Goal: Information Seeking & Learning: Learn about a topic

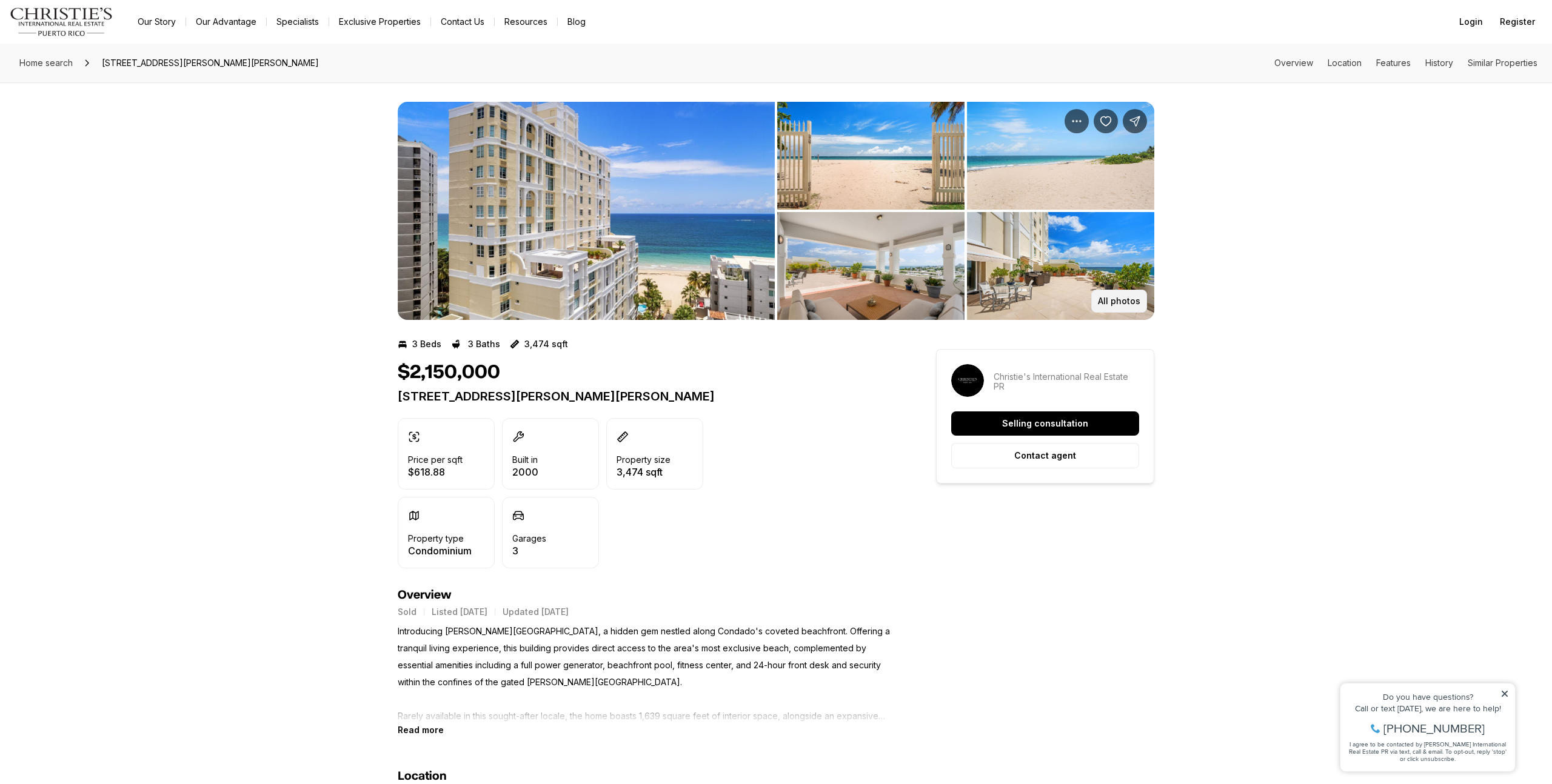
click at [1113, 307] on button "All photos" at bounding box center [1119, 301] width 56 height 23
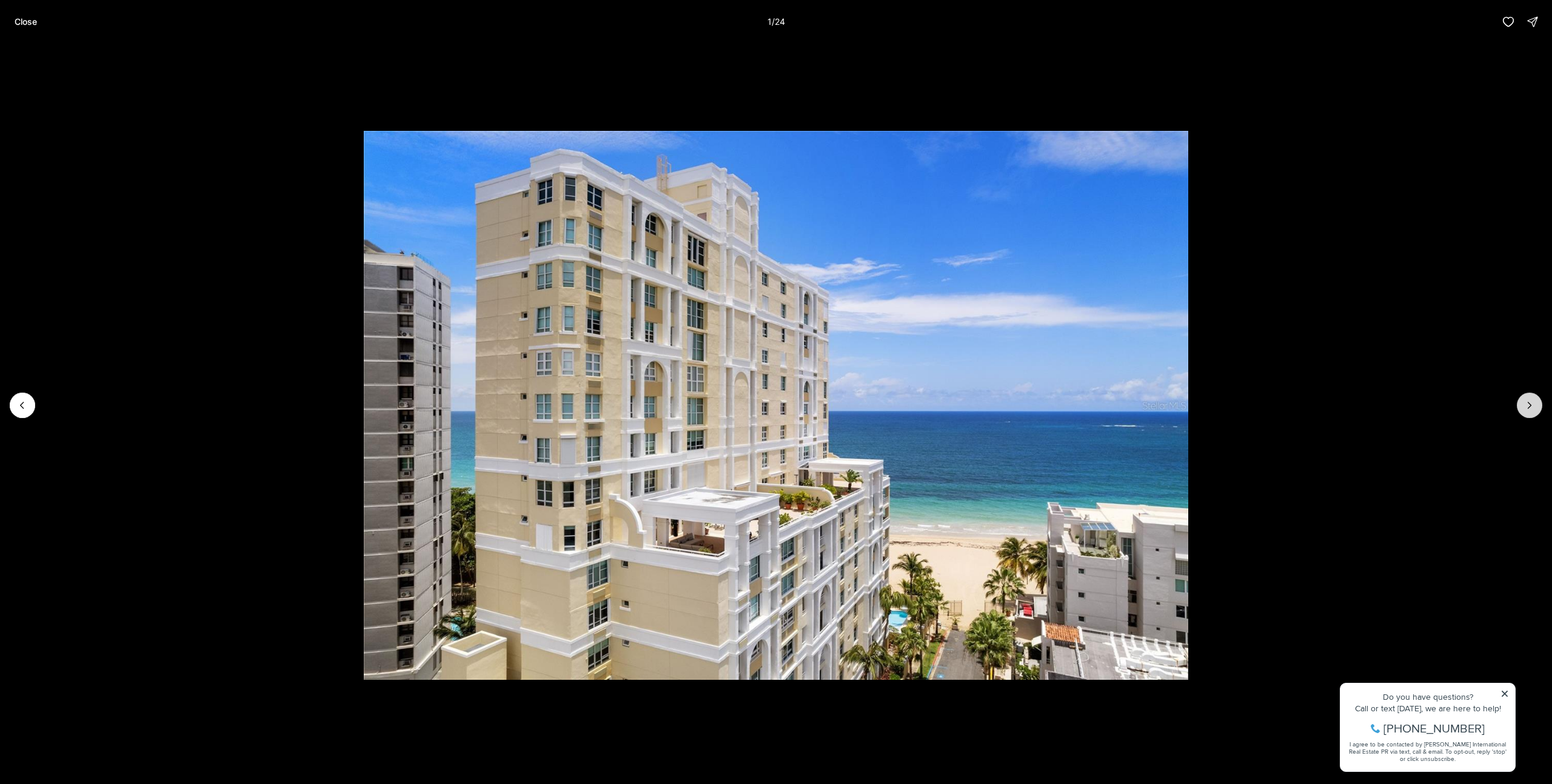
click at [1536, 404] on button "Next slide" at bounding box center [1530, 405] width 26 height 26
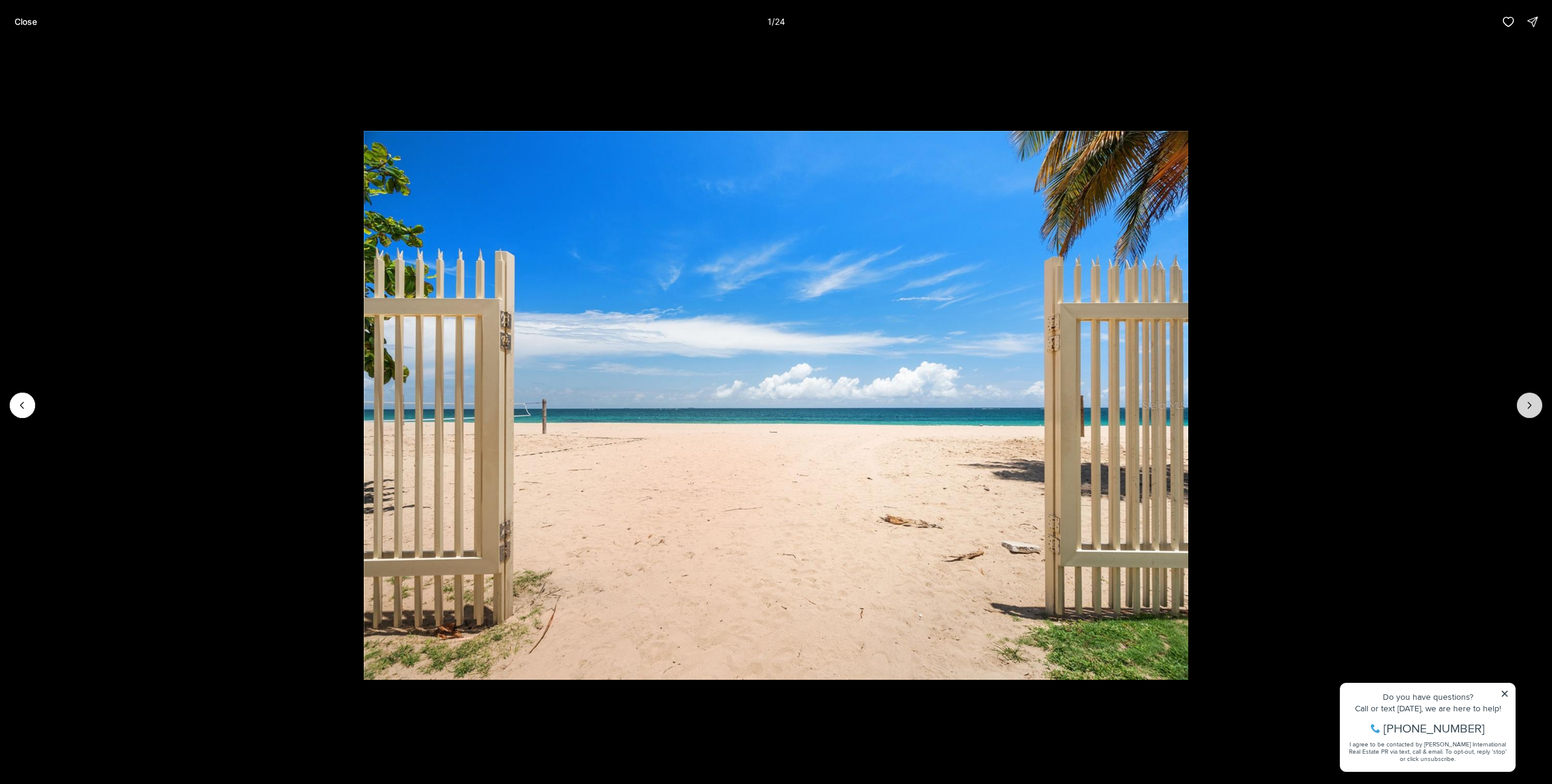
click at [1536, 404] on button "Next slide" at bounding box center [1530, 405] width 26 height 26
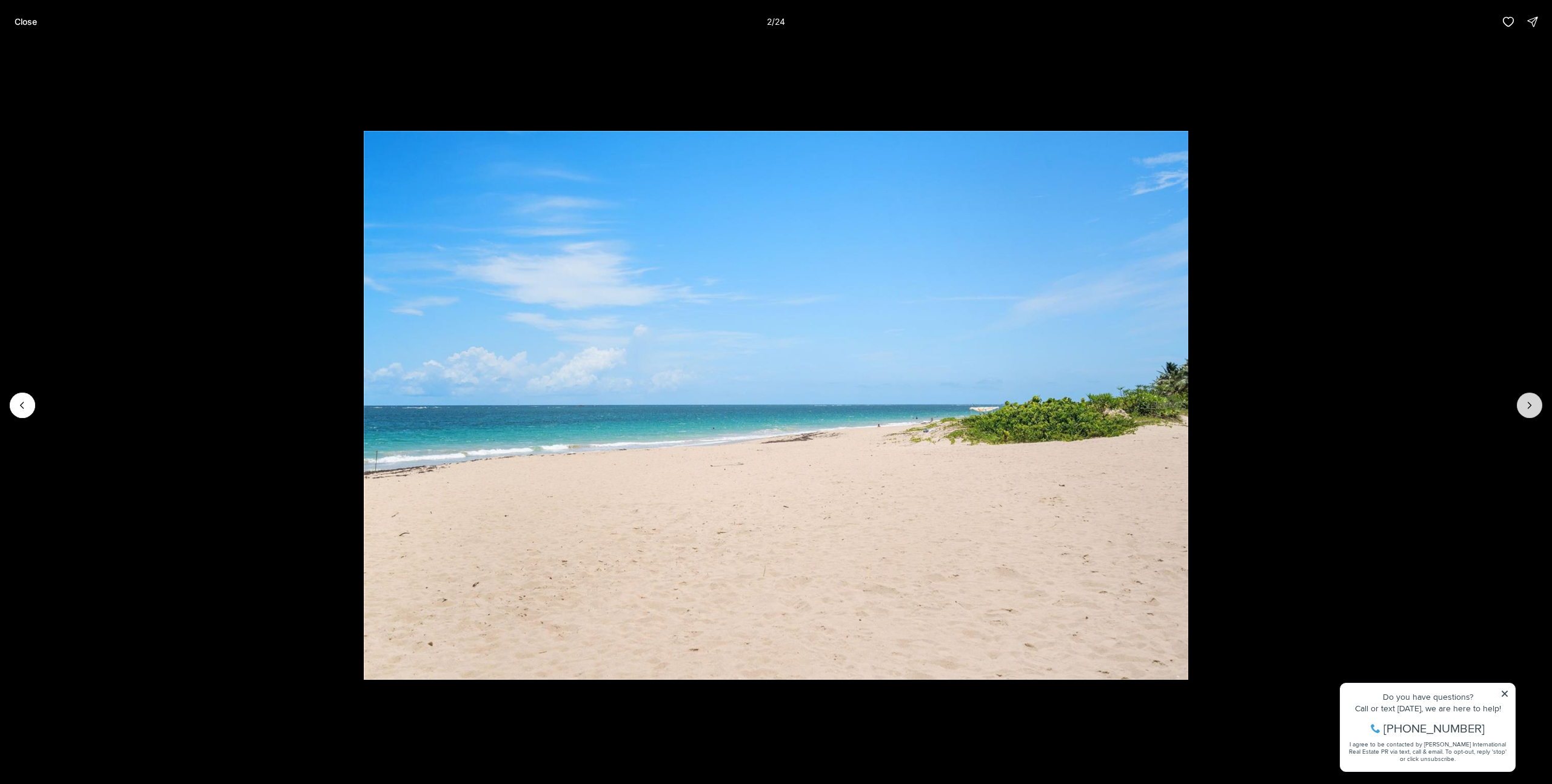
click at [1536, 404] on button "Next slide" at bounding box center [1530, 405] width 26 height 26
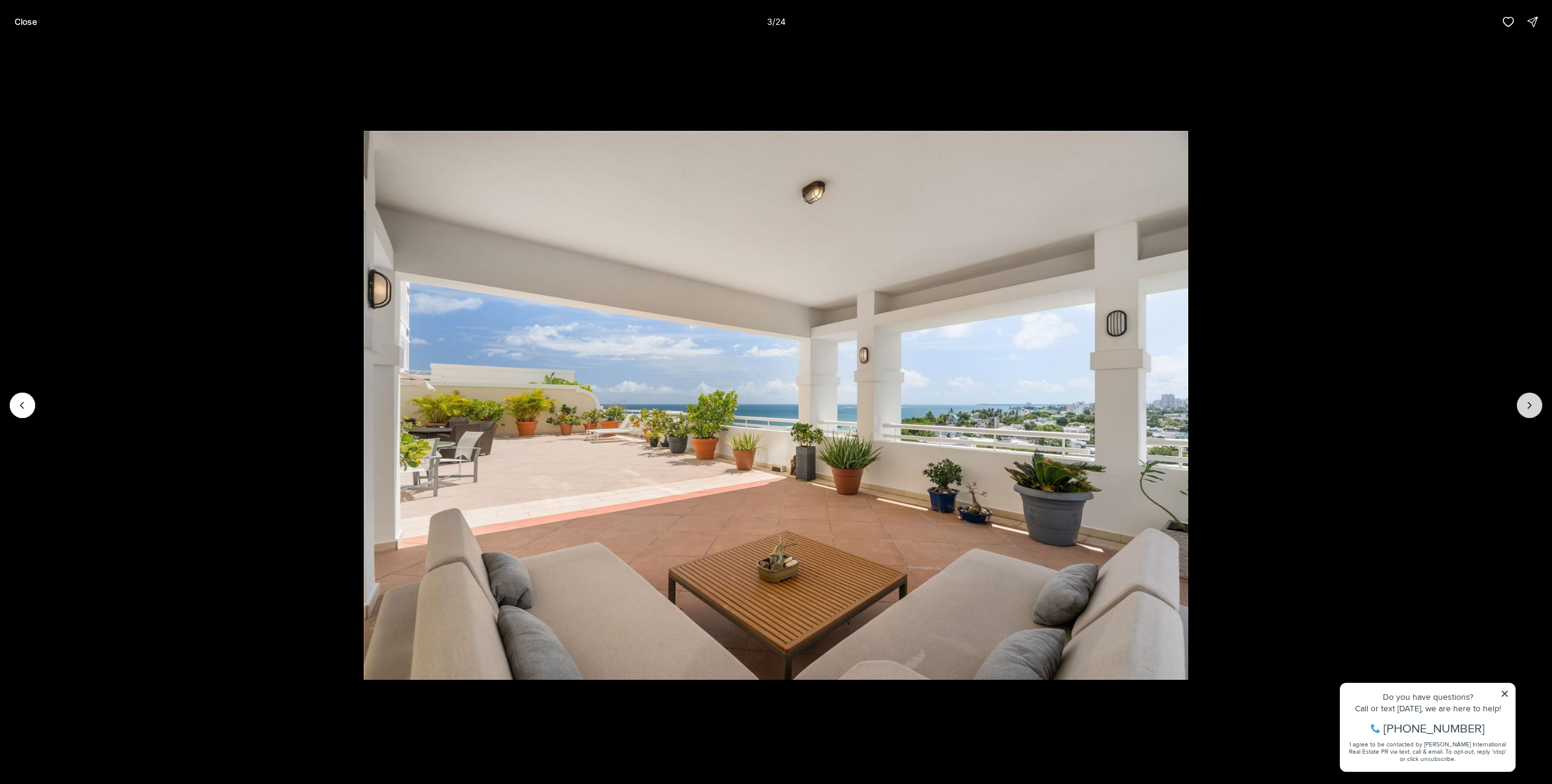
click at [1536, 404] on button "Next slide" at bounding box center [1530, 405] width 26 height 26
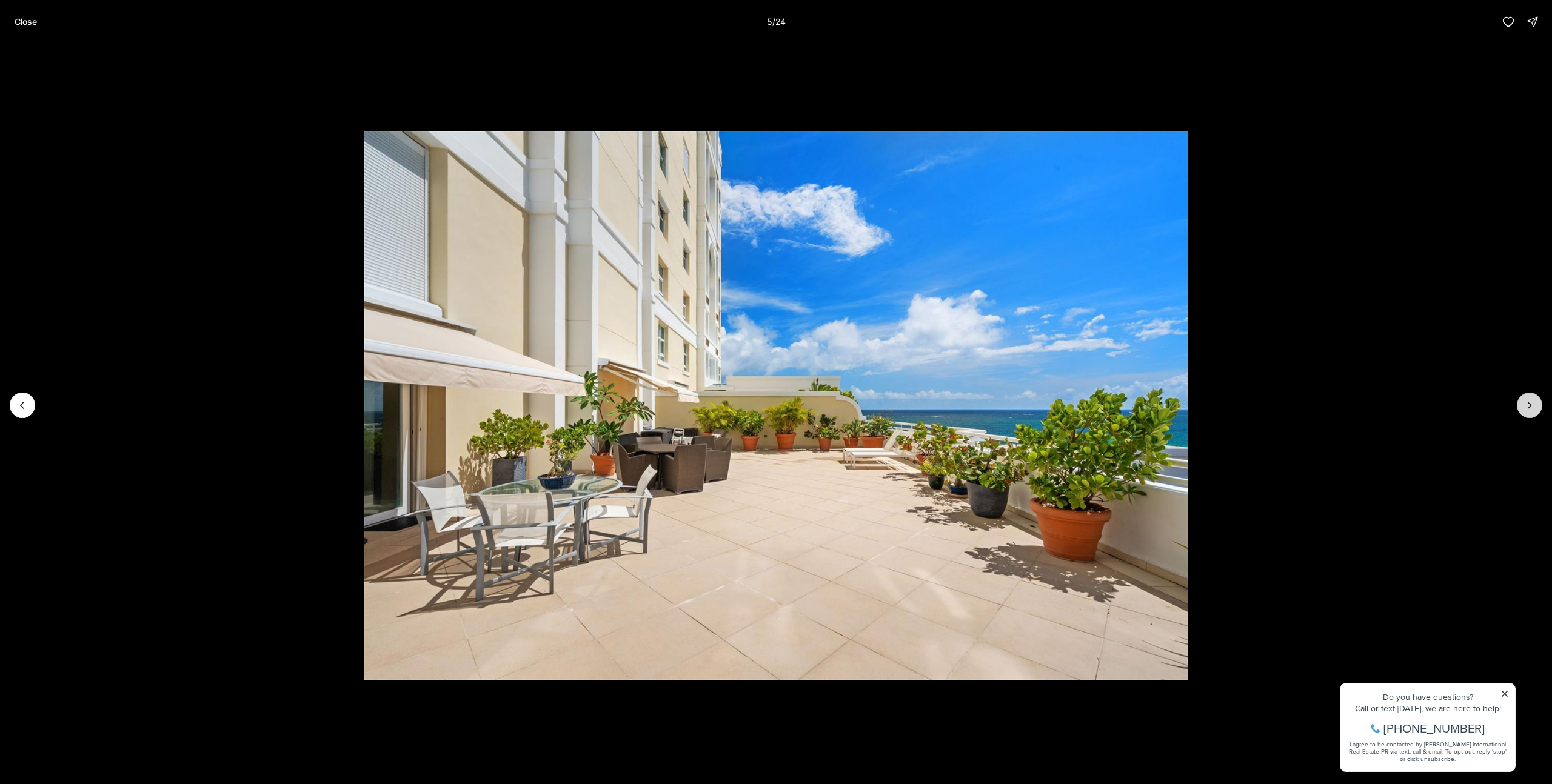
click at [1536, 404] on button "Next slide" at bounding box center [1530, 405] width 26 height 26
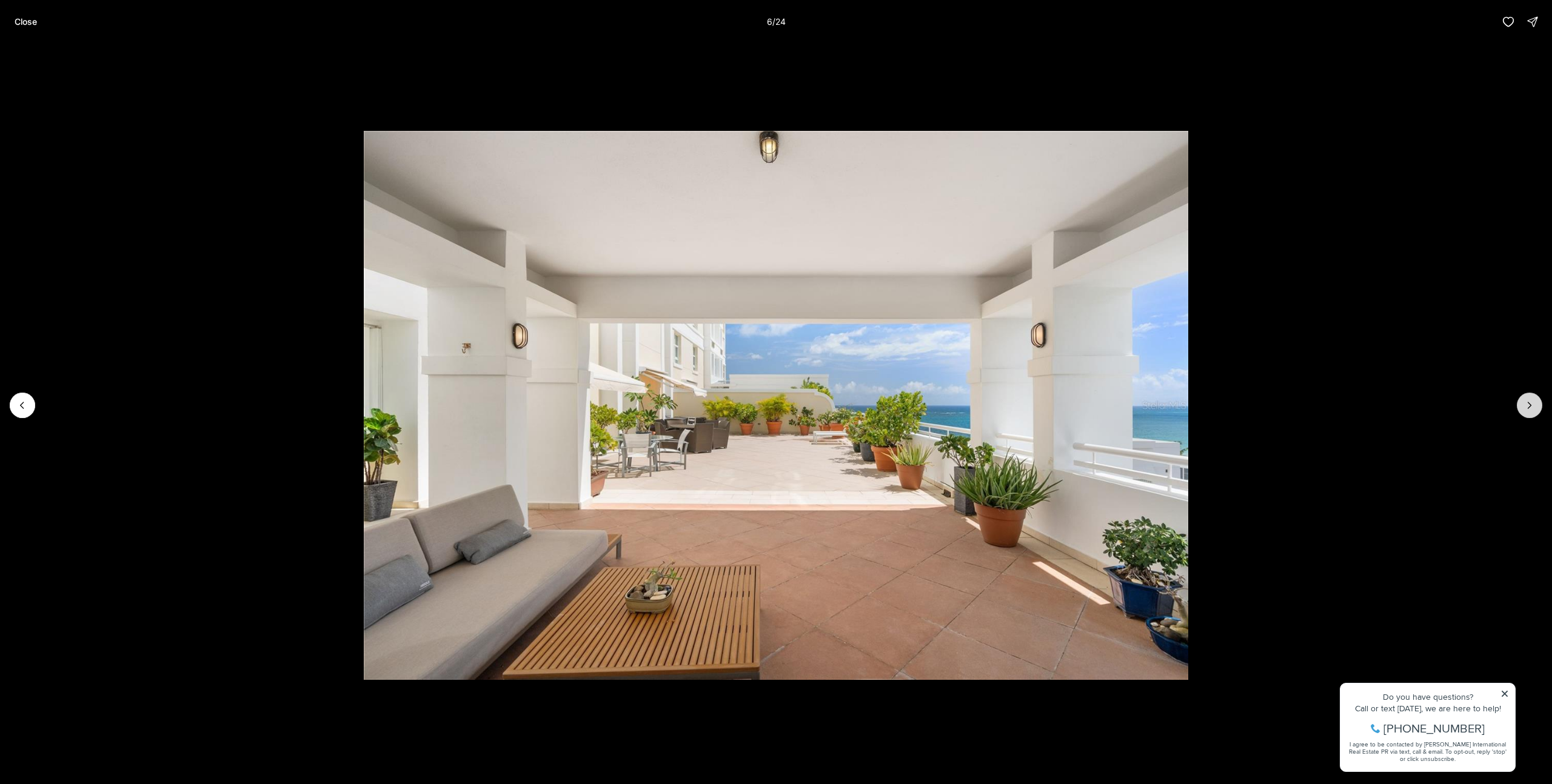
click at [1536, 404] on button "Next slide" at bounding box center [1530, 405] width 26 height 26
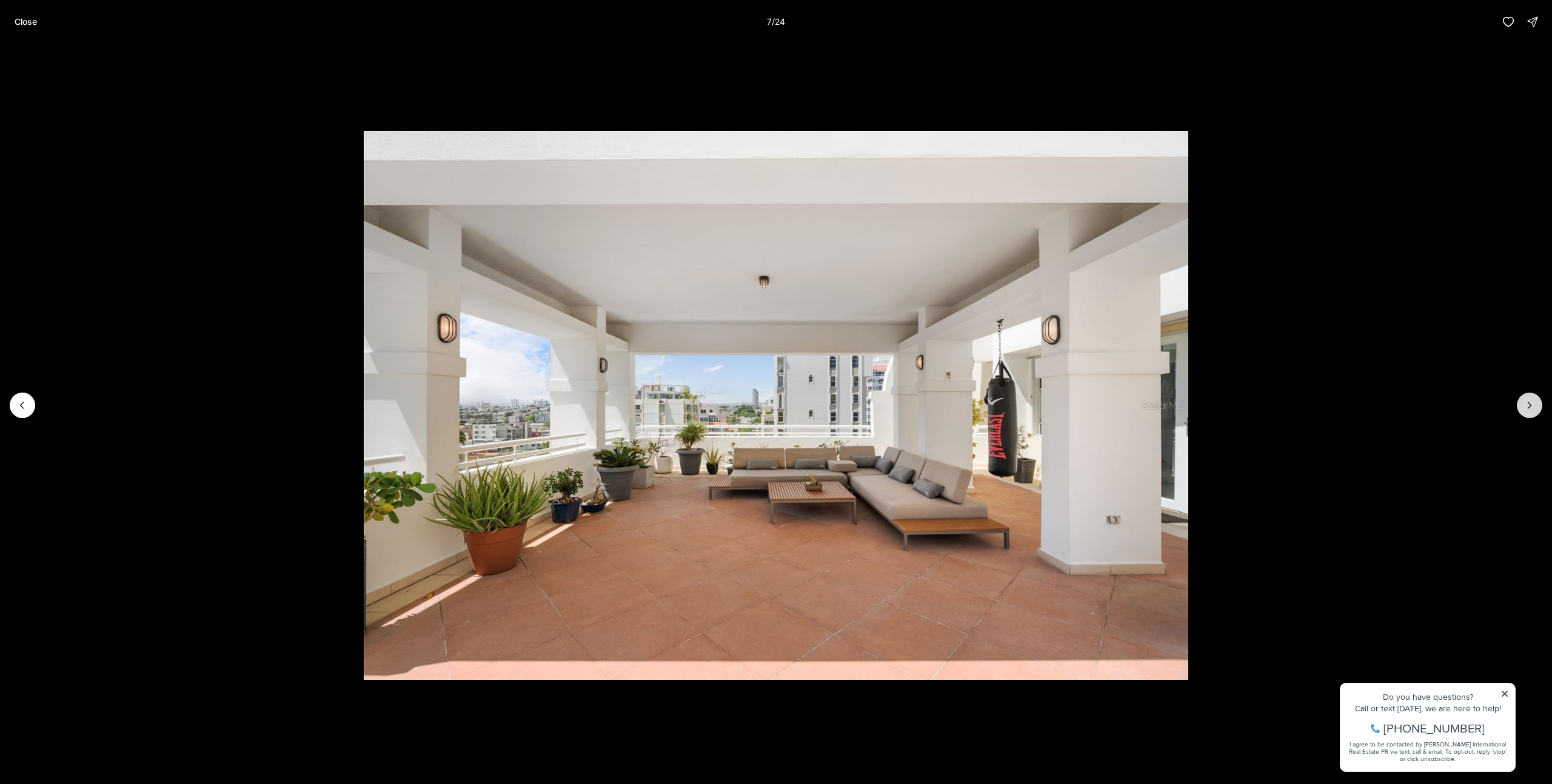
click at [1536, 404] on button "Next slide" at bounding box center [1530, 405] width 26 height 26
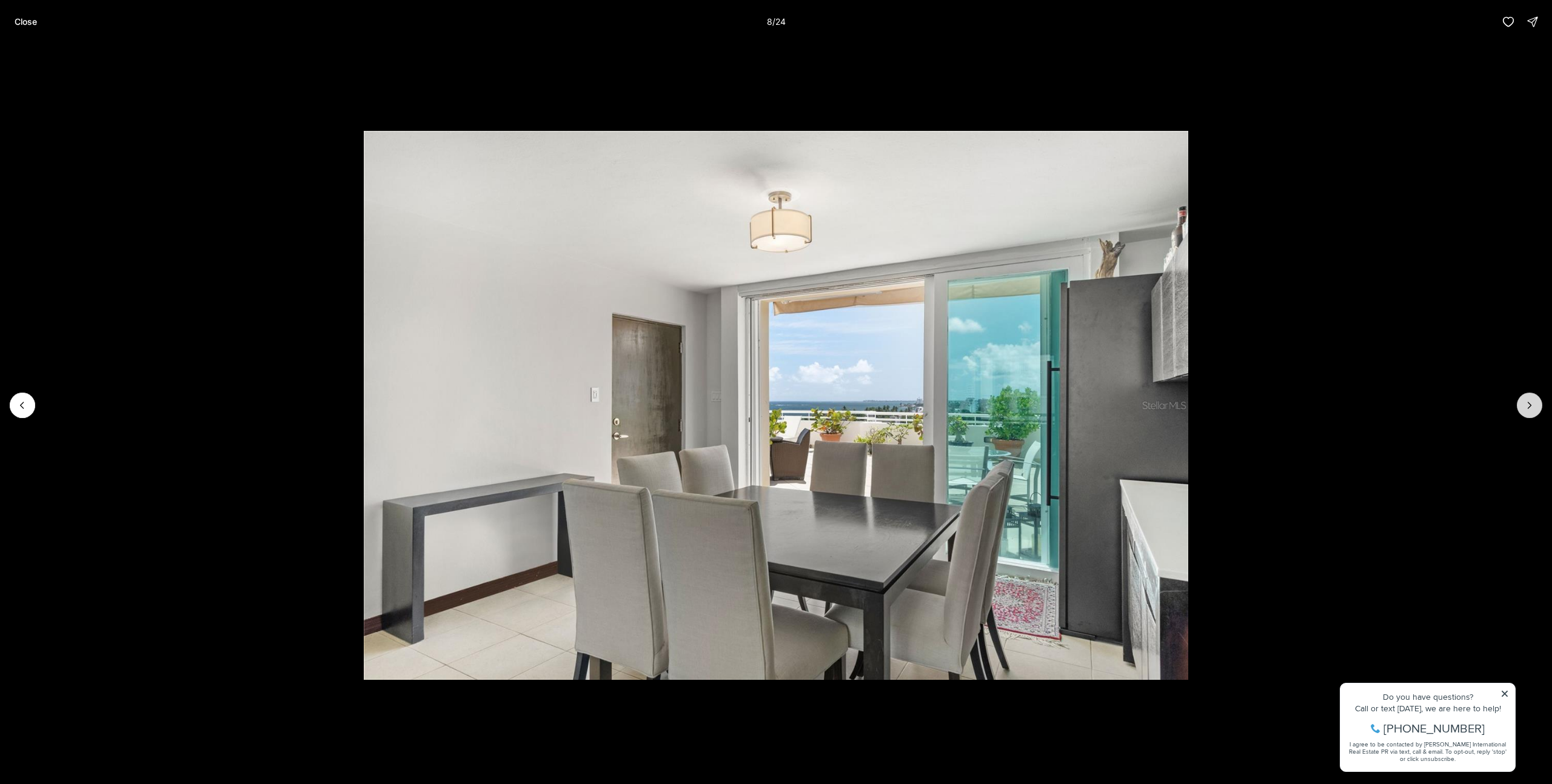
click at [1536, 404] on button "Next slide" at bounding box center [1530, 405] width 26 height 26
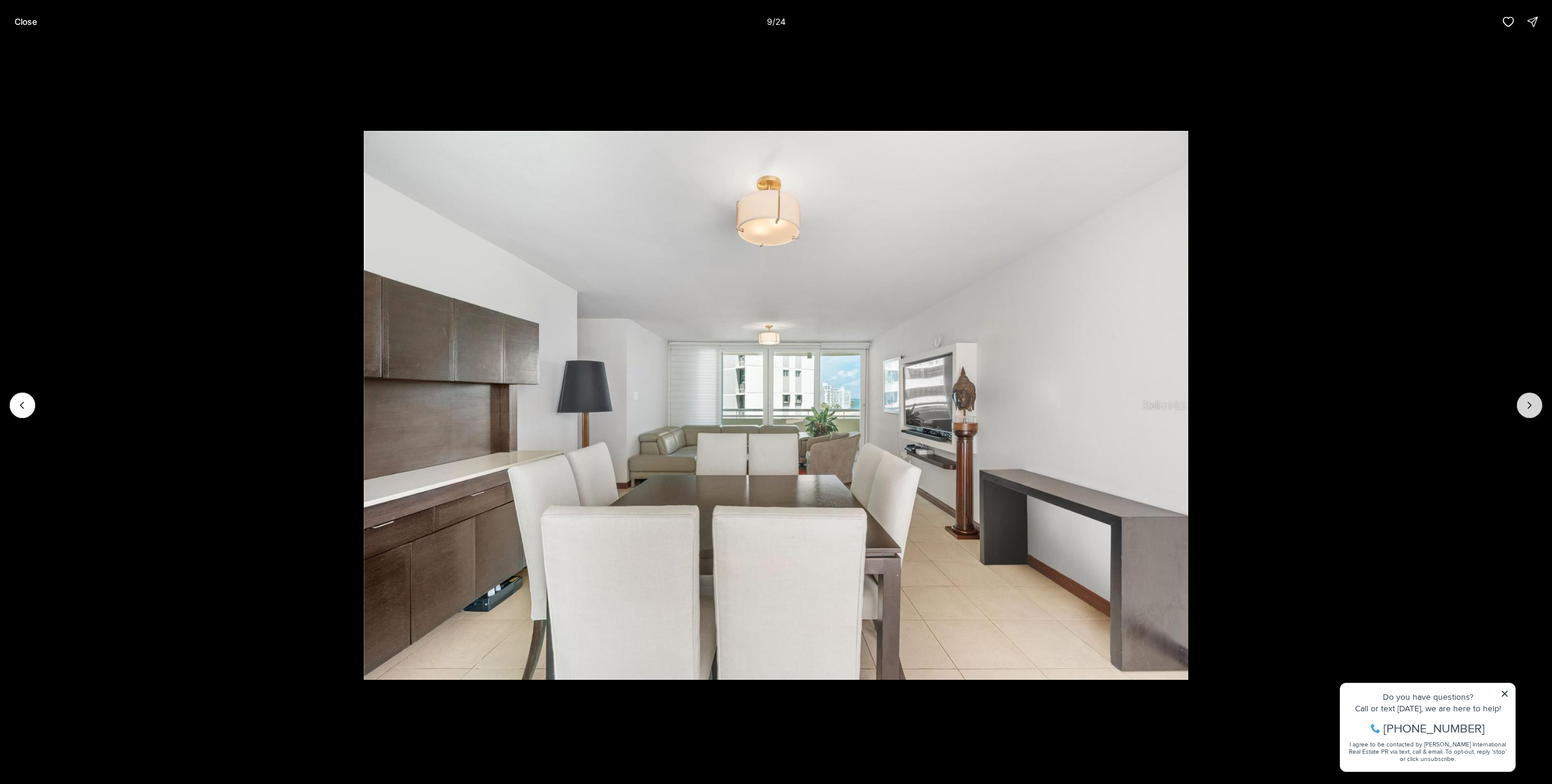
click at [1536, 404] on button "Next slide" at bounding box center [1530, 405] width 26 height 26
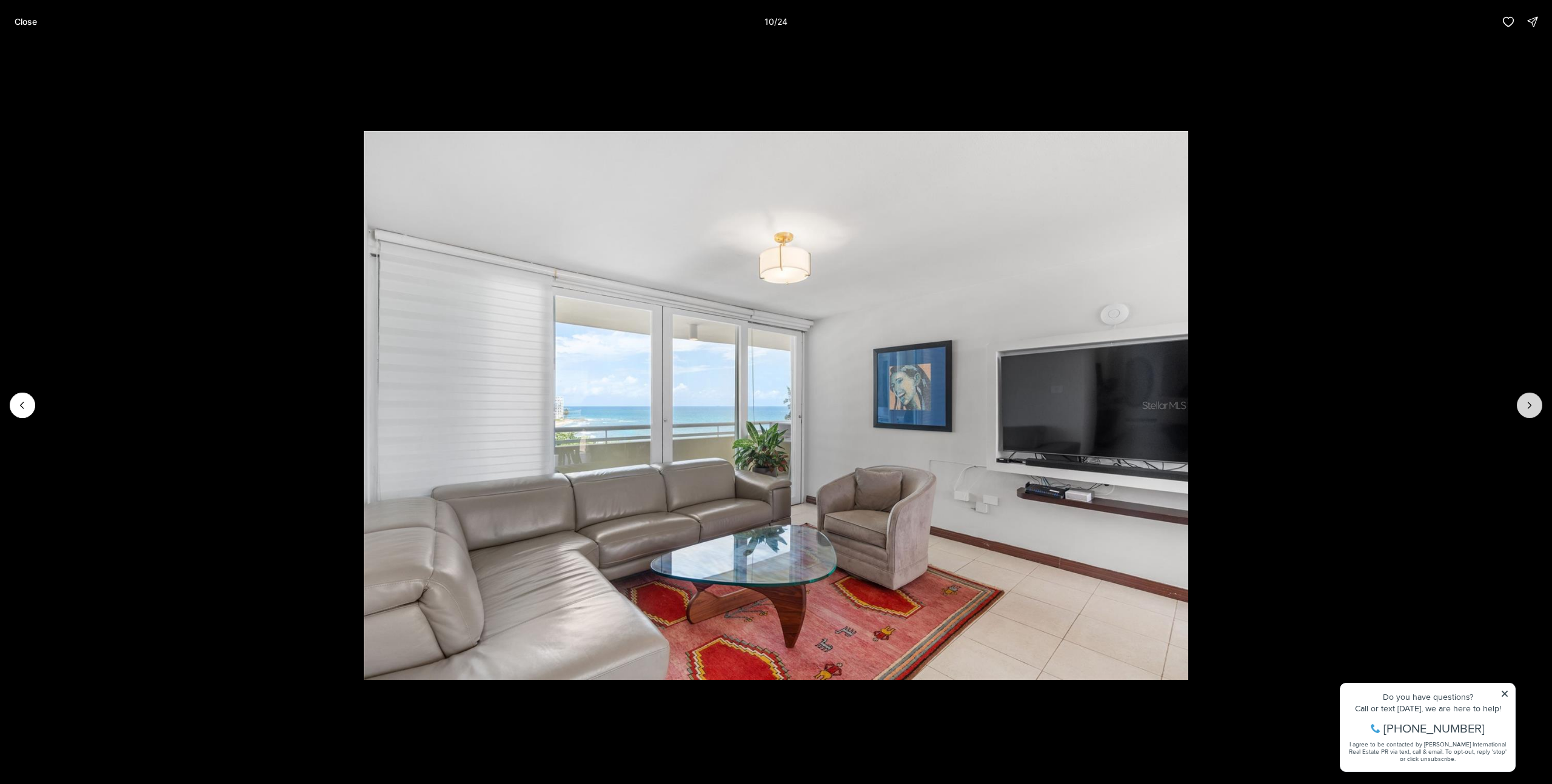
click at [1536, 404] on button "Next slide" at bounding box center [1530, 405] width 26 height 26
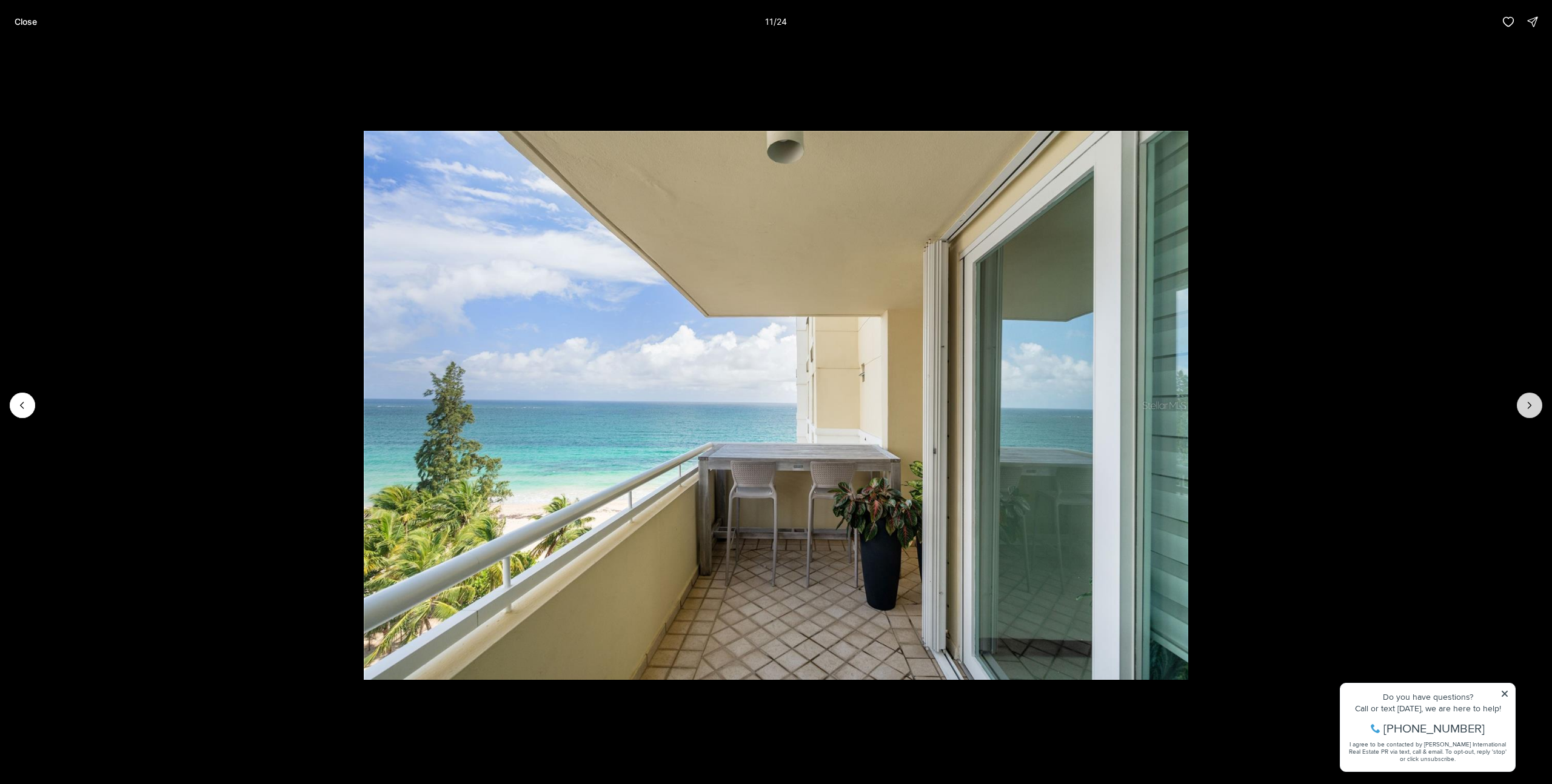
click at [1536, 404] on button "Next slide" at bounding box center [1530, 405] width 26 height 26
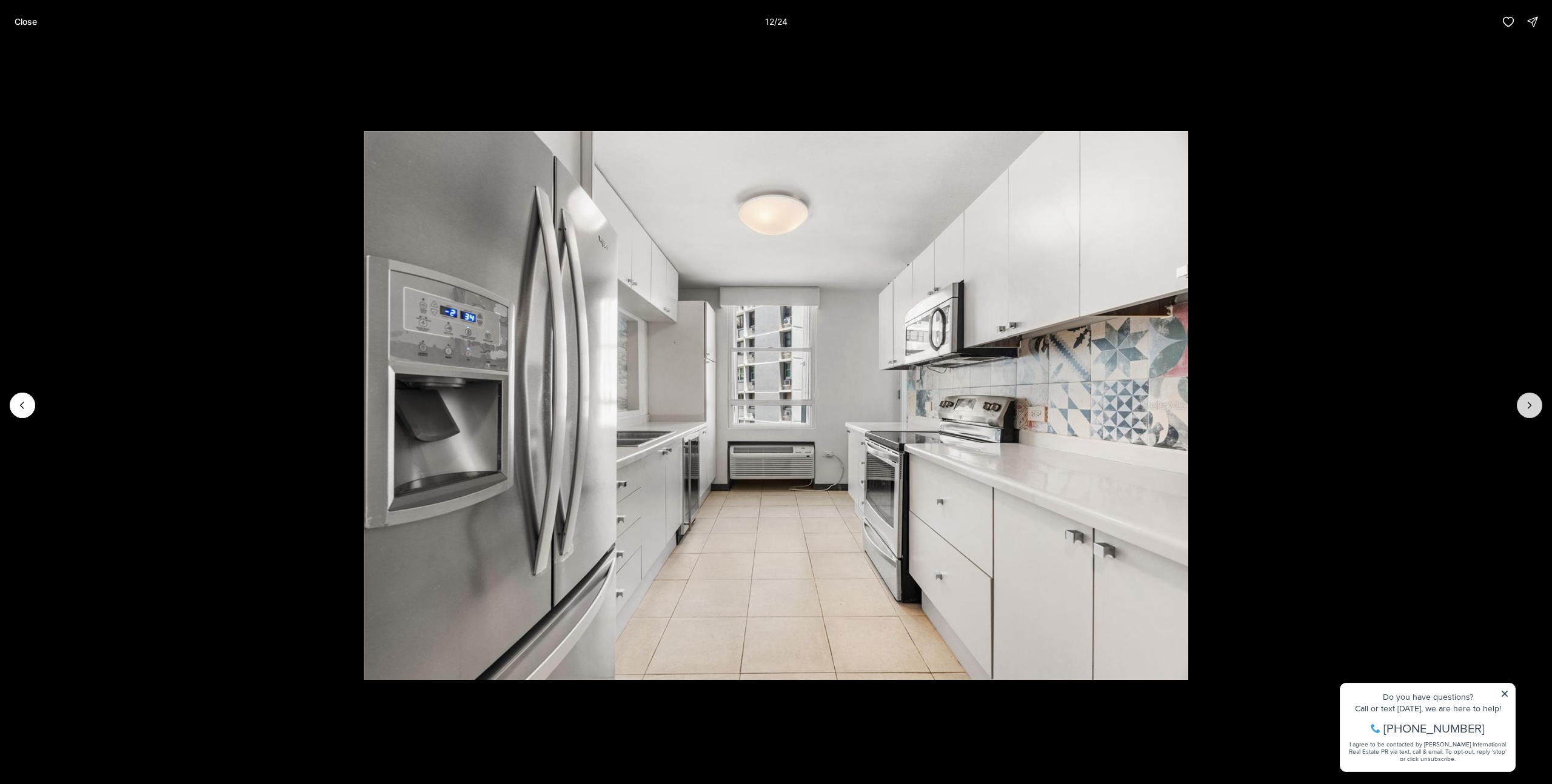
click at [1536, 404] on button "Next slide" at bounding box center [1530, 405] width 26 height 26
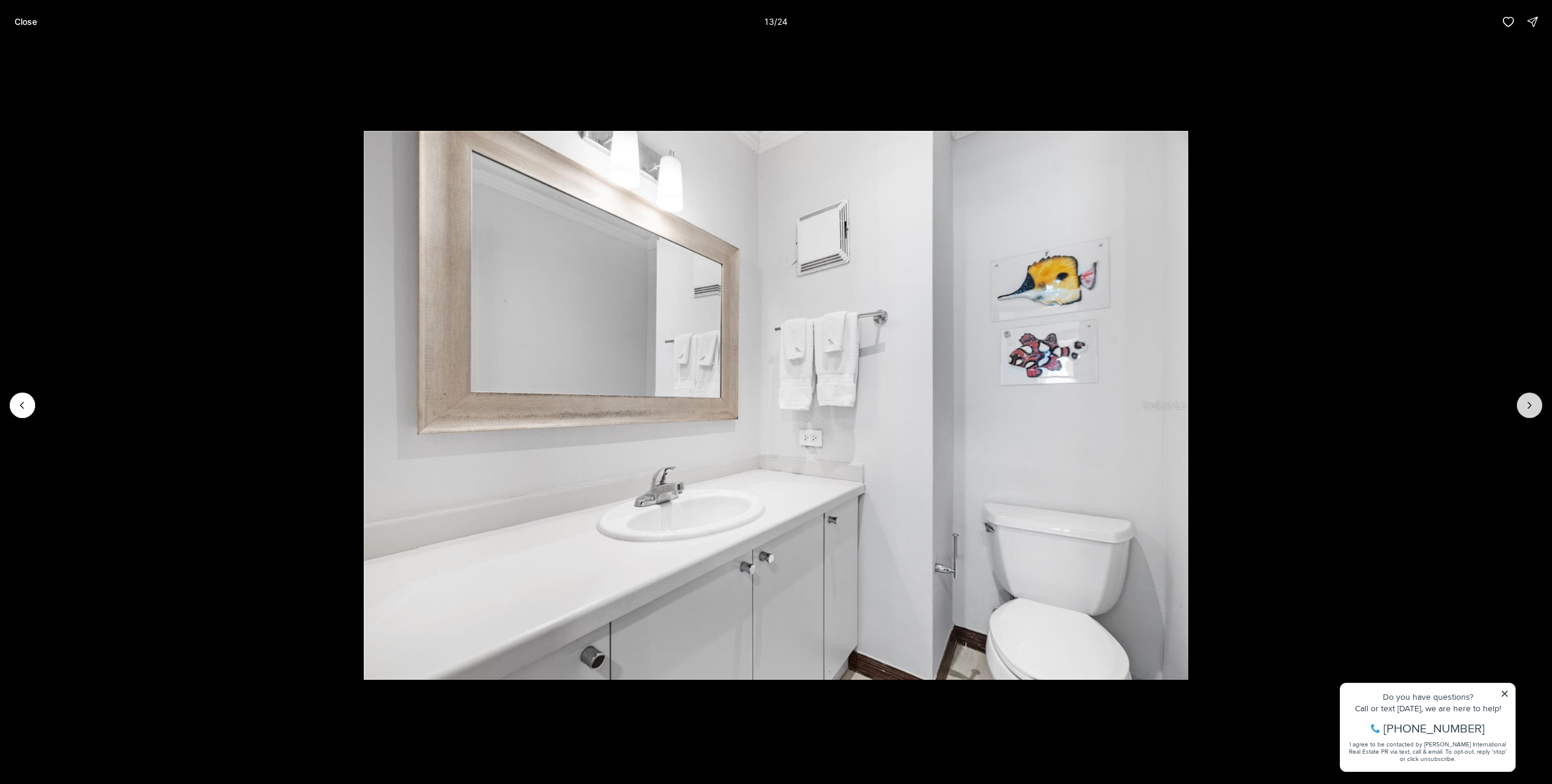
click at [1536, 404] on button "Next slide" at bounding box center [1530, 405] width 26 height 26
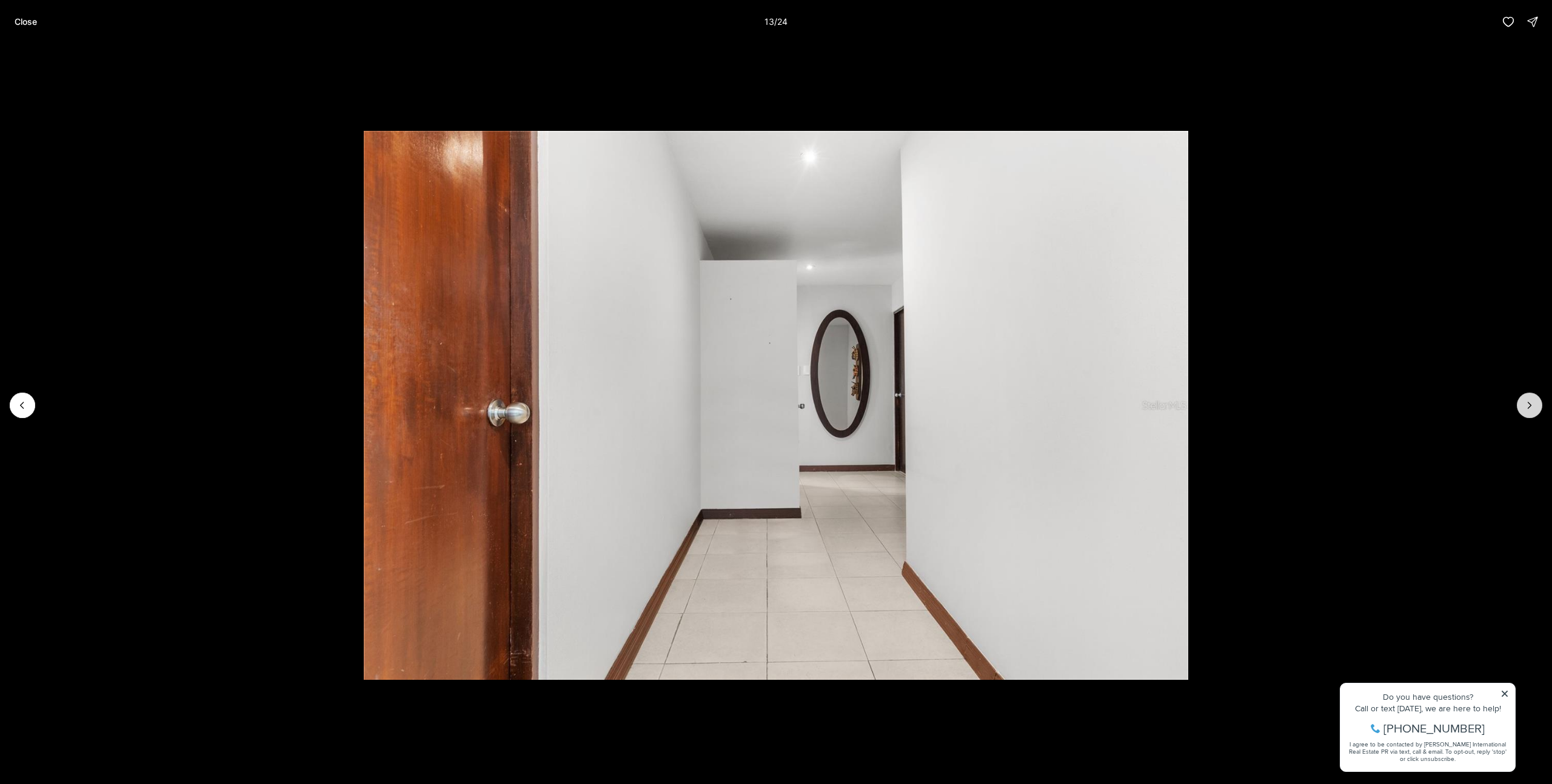
click at [1536, 404] on button "Next slide" at bounding box center [1530, 405] width 26 height 26
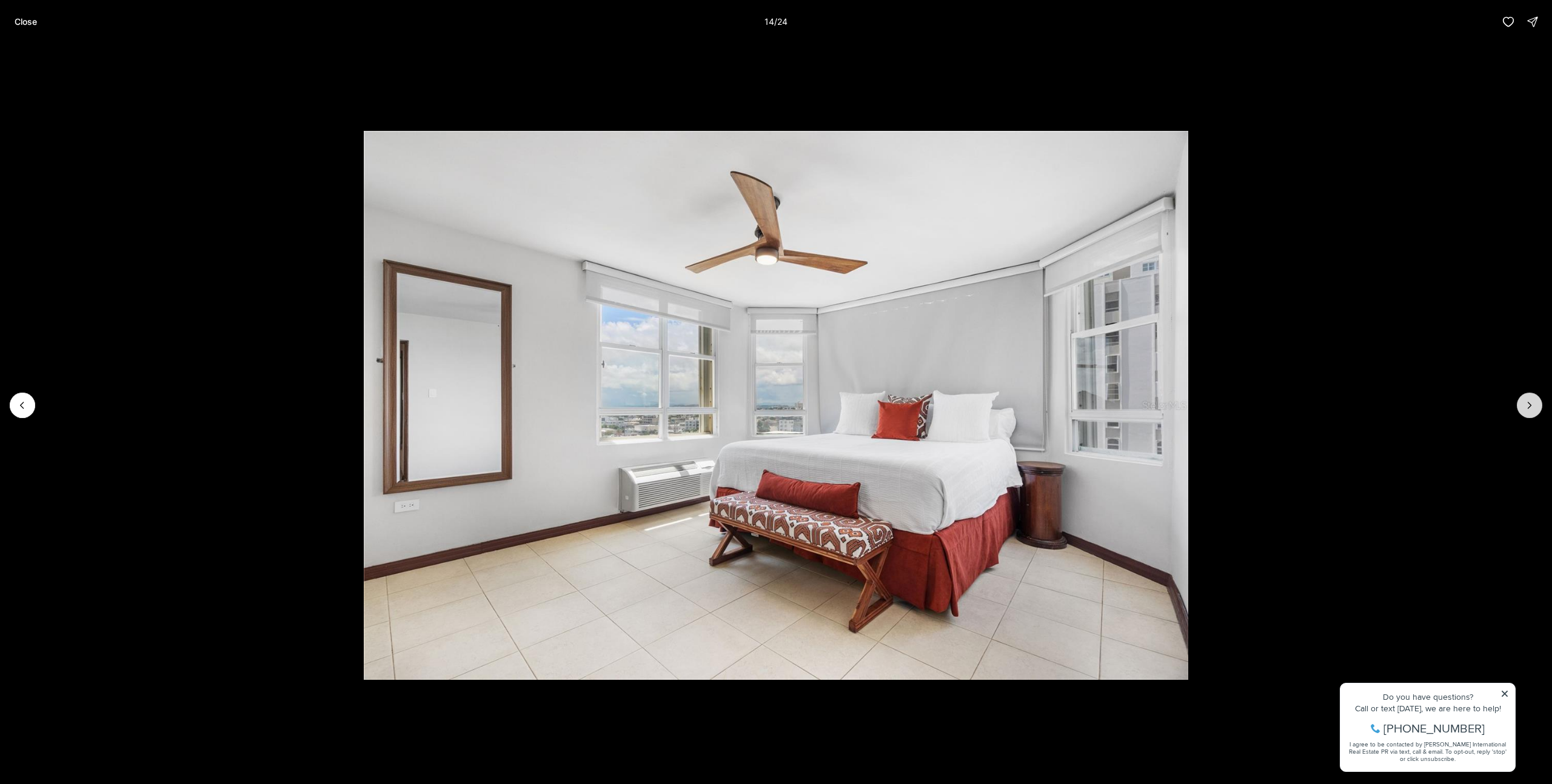
click at [1536, 404] on button "Next slide" at bounding box center [1530, 405] width 26 height 26
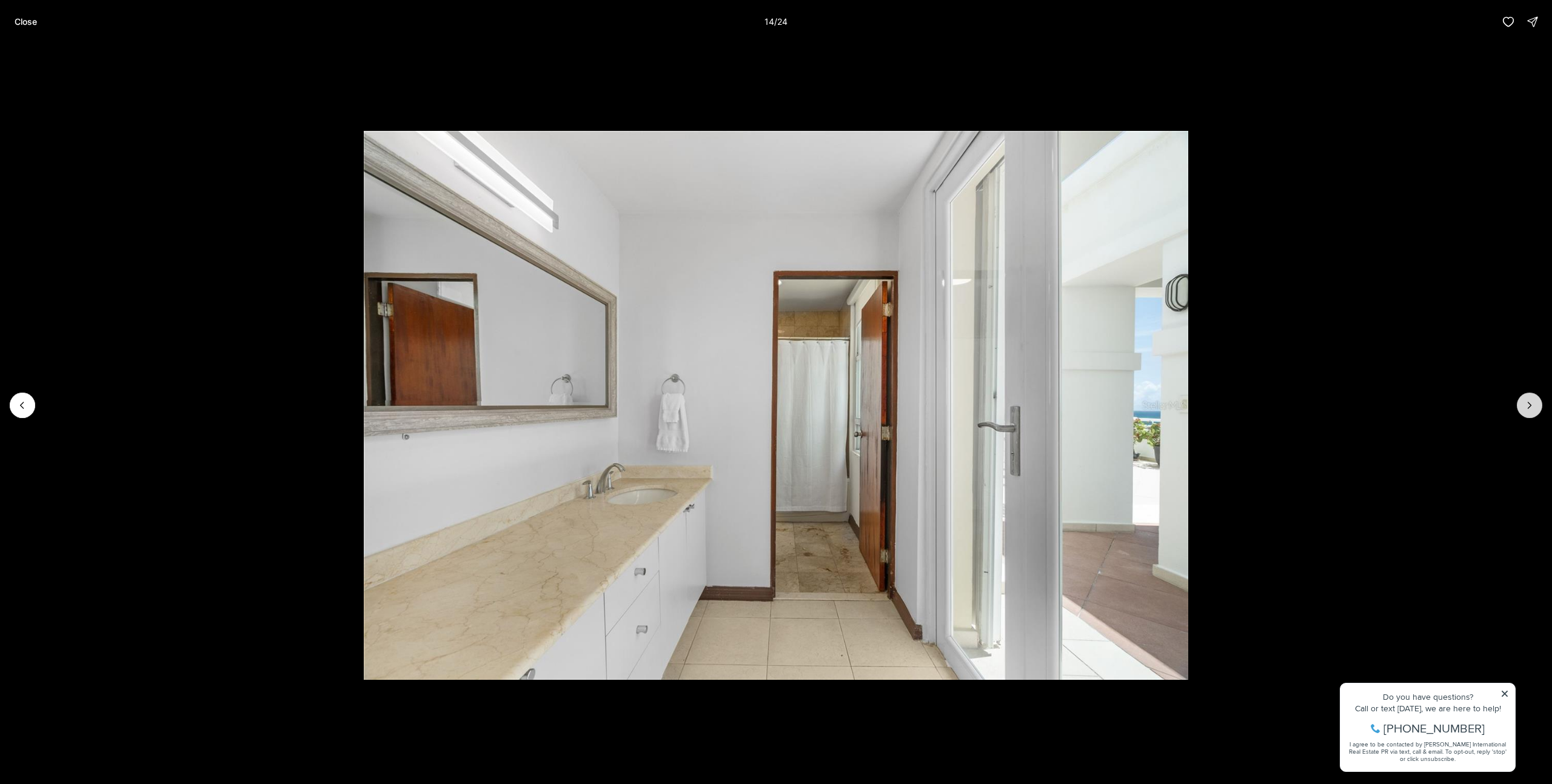
click at [1536, 404] on button "Next slide" at bounding box center [1530, 405] width 26 height 26
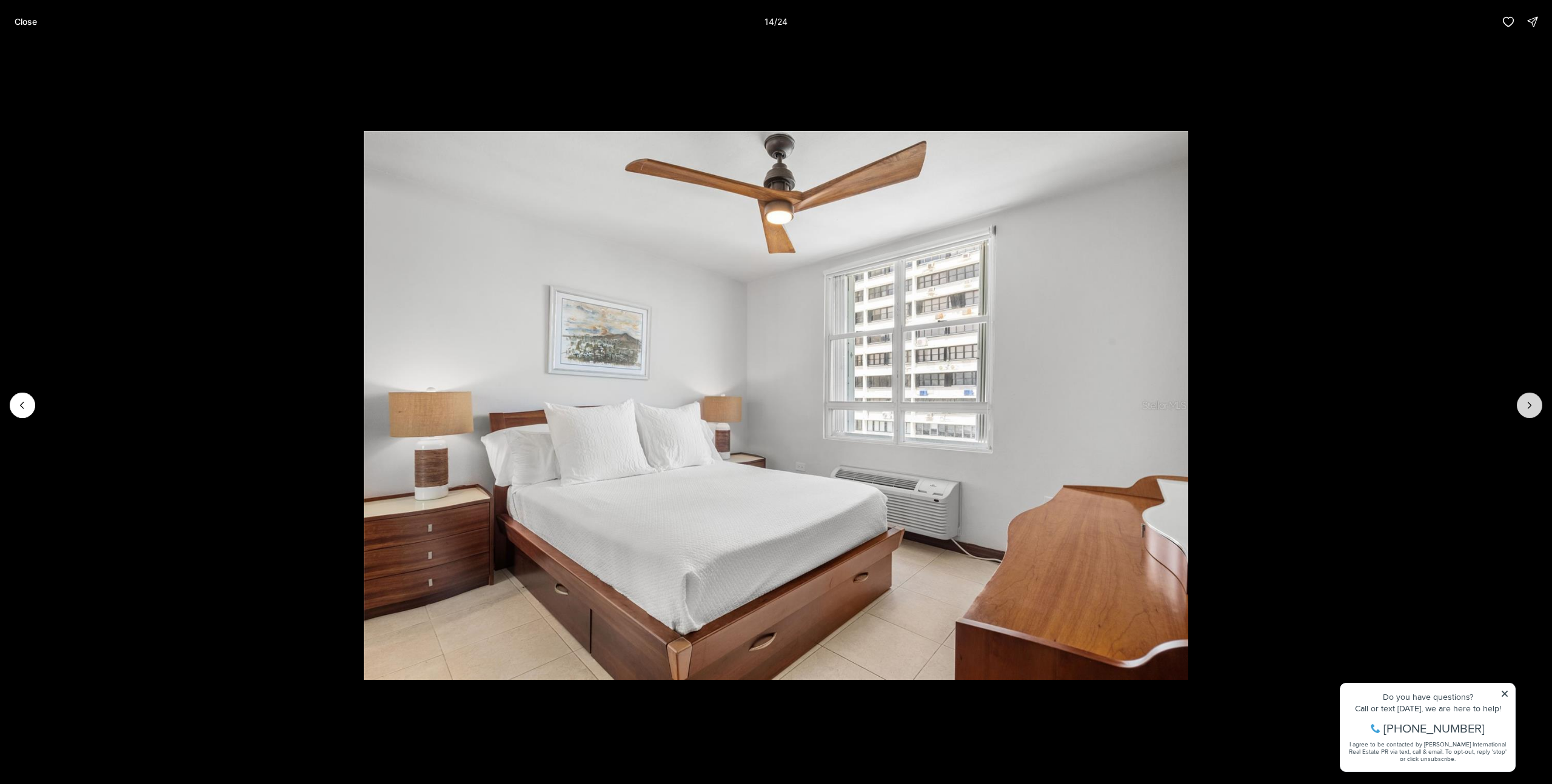
click at [1536, 404] on button "Next slide" at bounding box center [1530, 405] width 26 height 26
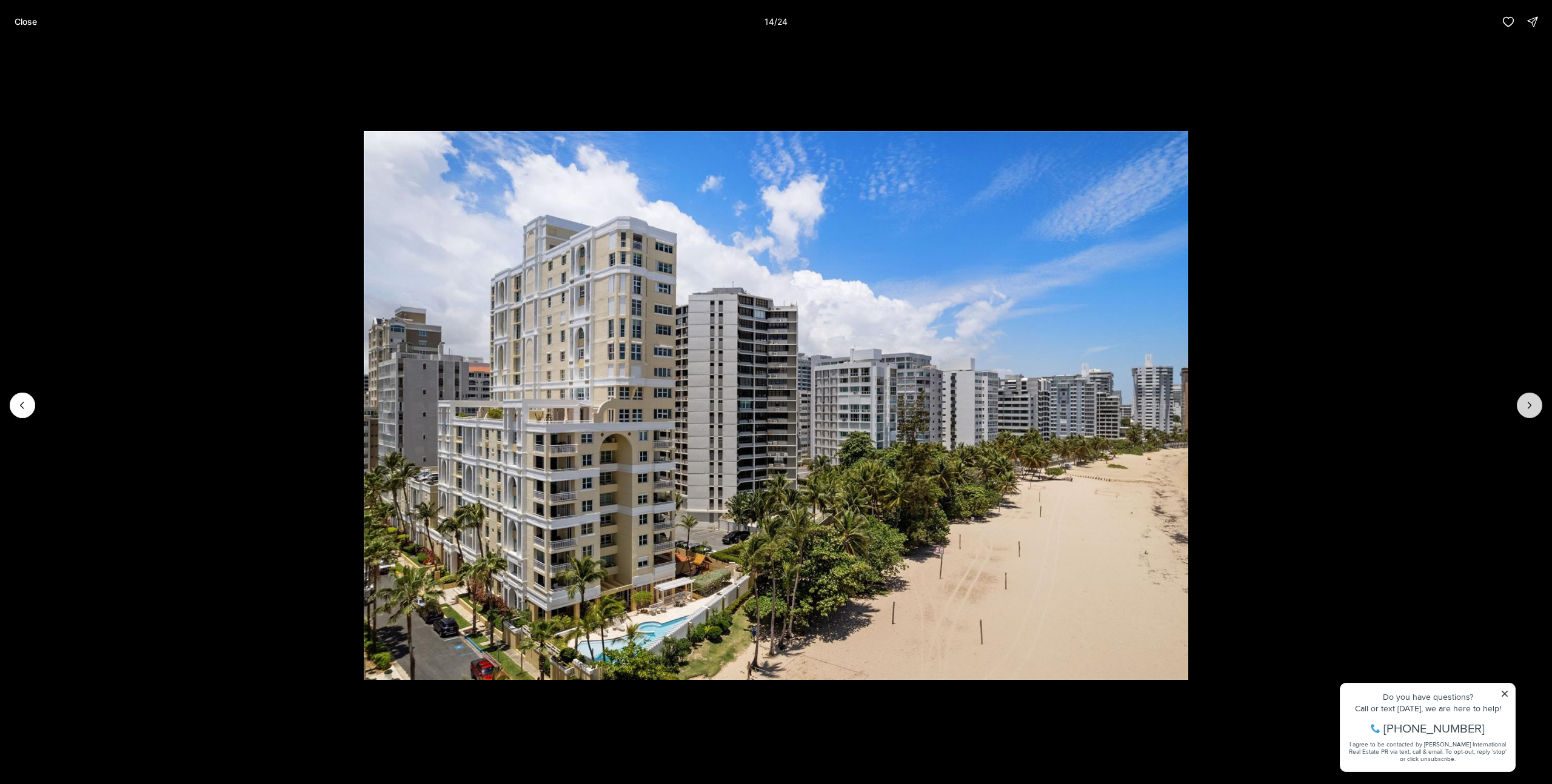
click at [1536, 404] on button "Next slide" at bounding box center [1530, 405] width 26 height 26
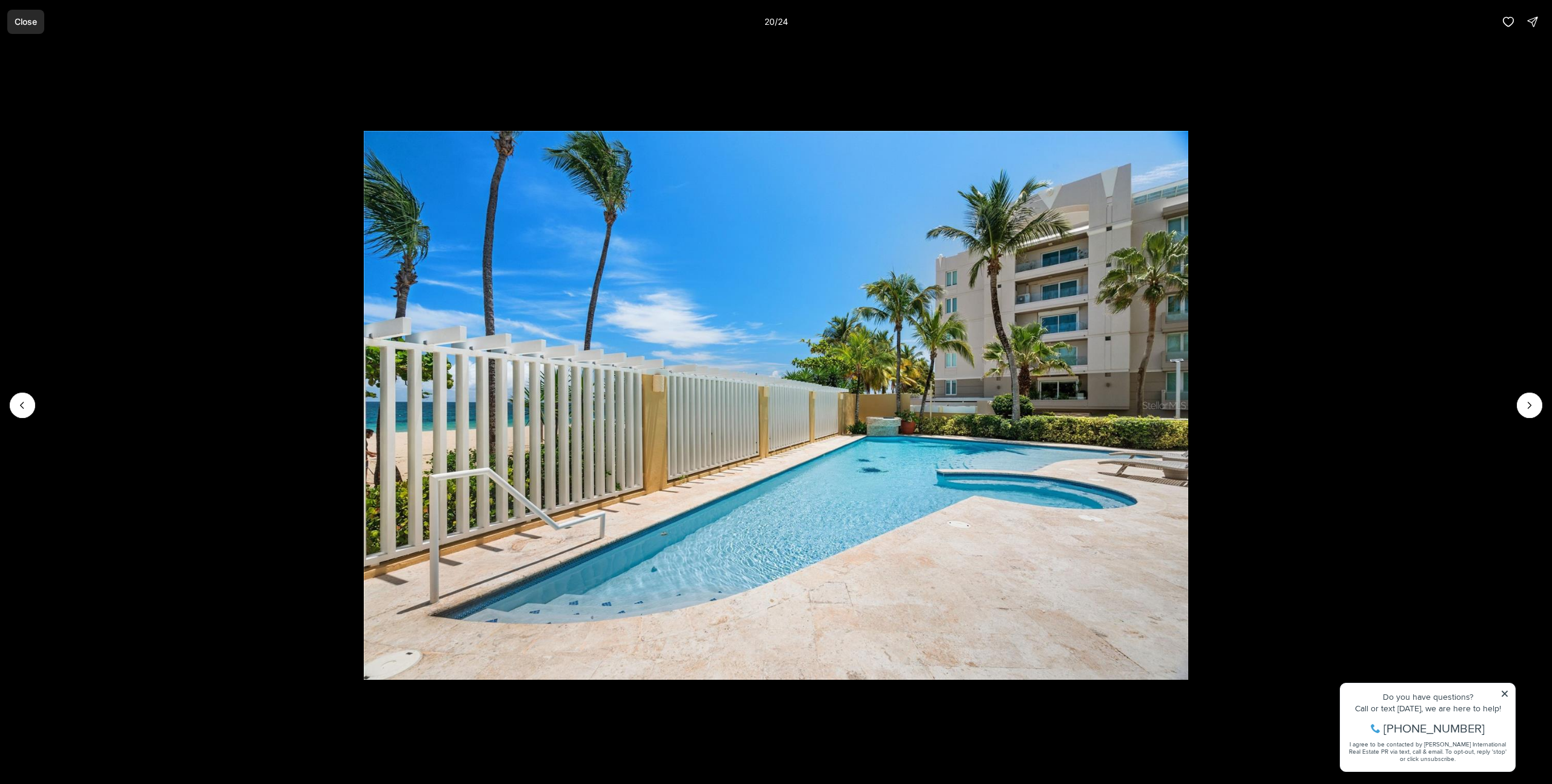
click at [22, 22] on p "Close" at bounding box center [26, 22] width 22 height 10
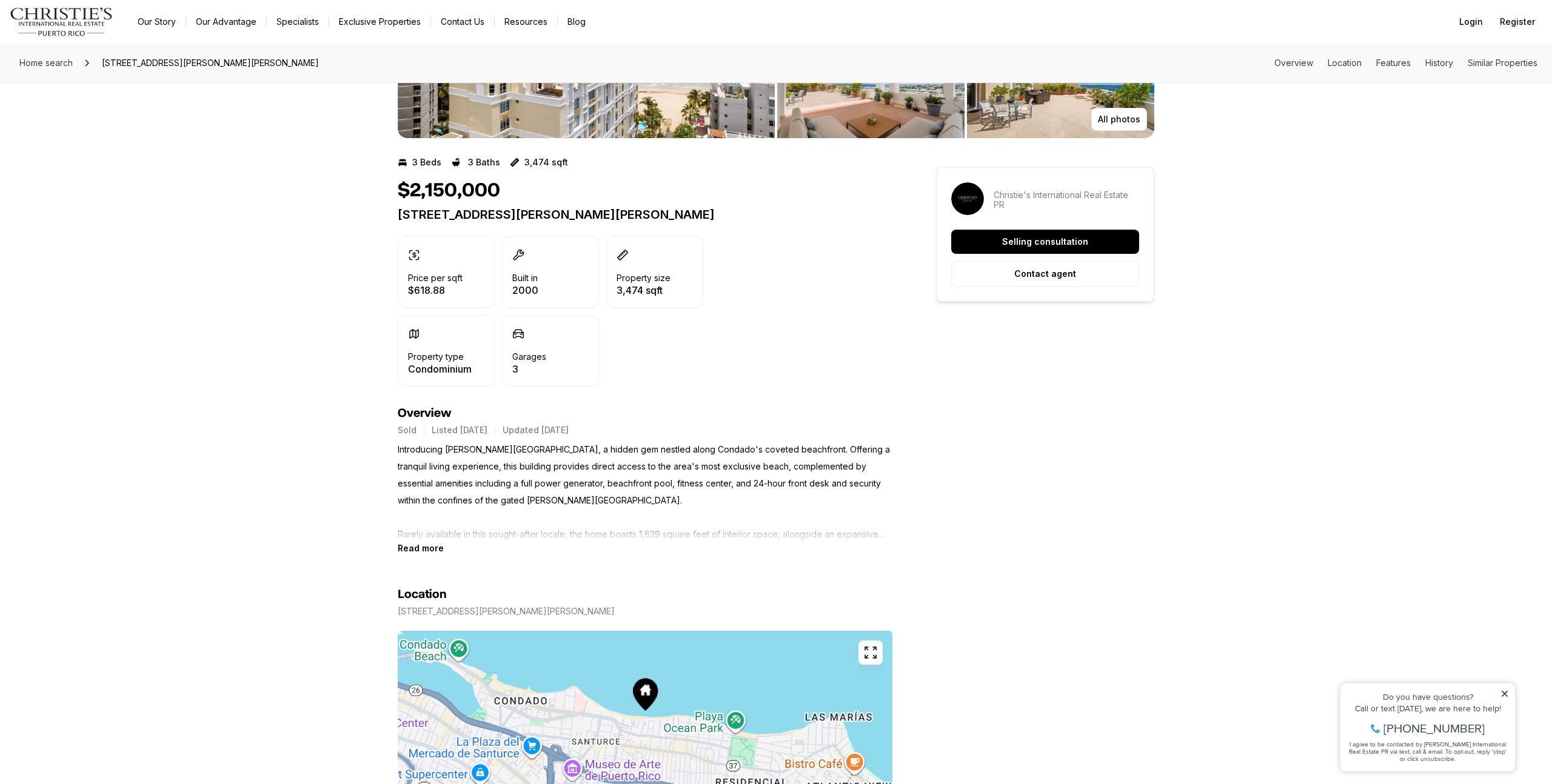
scroll to position [187, 0]
